Goal: Register for event/course

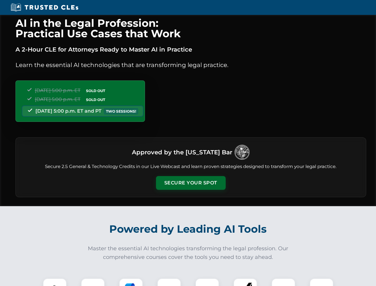
click at [190, 183] on button "Secure Your Spot" at bounding box center [191, 183] width 70 height 14
click at [55, 282] on img at bounding box center [54, 289] width 17 height 17
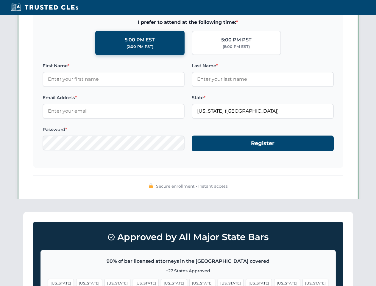
click at [218, 282] on span "[US_STATE]" at bounding box center [231, 283] width 26 height 9
click at [274, 282] on span "[US_STATE]" at bounding box center [287, 283] width 26 height 9
